Goal: Check status

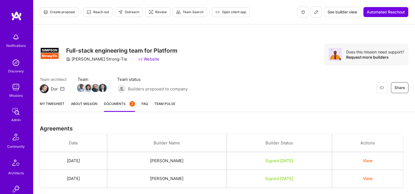
click at [10, 106] on img at bounding box center [15, 111] width 11 height 11
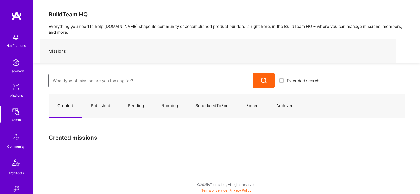
click at [127, 80] on input at bounding box center [151, 81] width 196 height 14
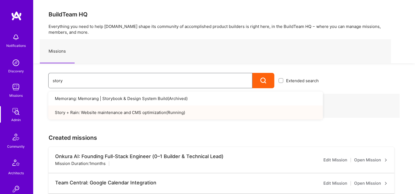
type input "story"
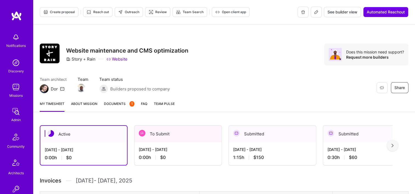
click at [114, 105] on span "Documents 1" at bounding box center [119, 104] width 30 height 6
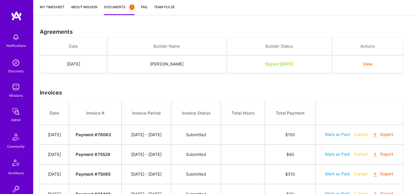
scroll to position [53, 0]
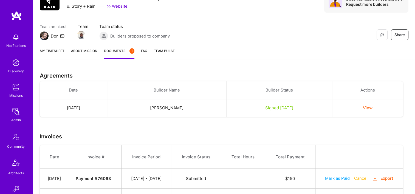
click at [54, 54] on link "My timesheet" at bounding box center [52, 53] width 25 height 11
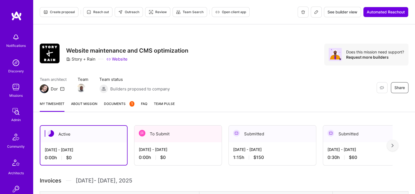
click at [111, 107] on link "Documents 1" at bounding box center [119, 106] width 30 height 11
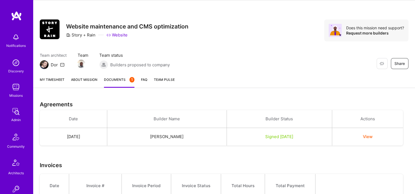
scroll to position [165, 0]
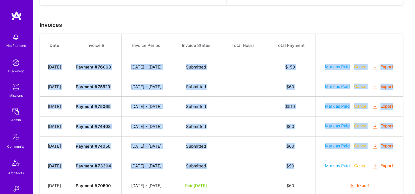
drag, startPoint x: 49, startPoint y: 67, endPoint x: 305, endPoint y: 166, distance: 274.5
copy tbody "Aug 5, 2025 Payment # 76063 07/16 - 07/31/2025 Submitted $ 150 Mark as Paid Can…"
